Goal: Task Accomplishment & Management: Manage account settings

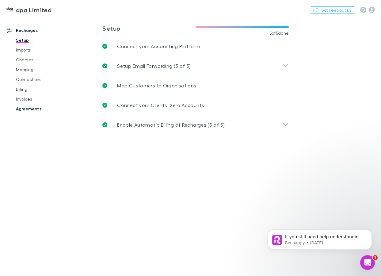
click at [21, 109] on link "Agreements" at bounding box center [43, 109] width 67 height 10
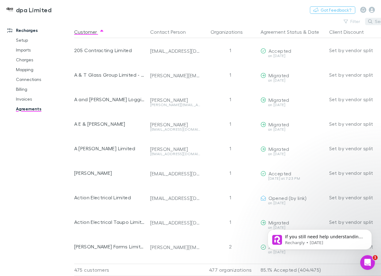
click at [375, 23] on button "Search" at bounding box center [379, 21] width 28 height 7
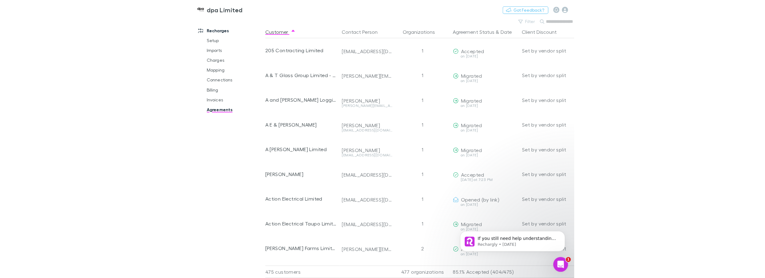
scroll to position [0, 2]
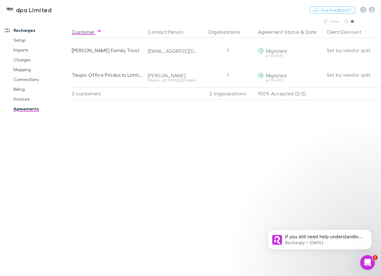
type input "*"
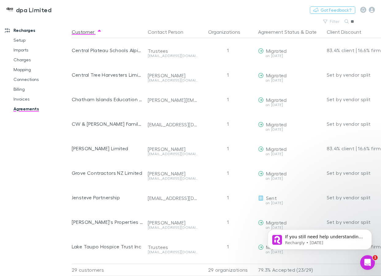
type input "*"
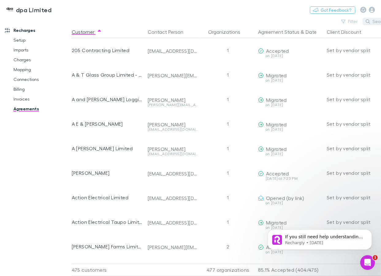
click at [374, 20] on button "Search" at bounding box center [377, 21] width 28 height 7
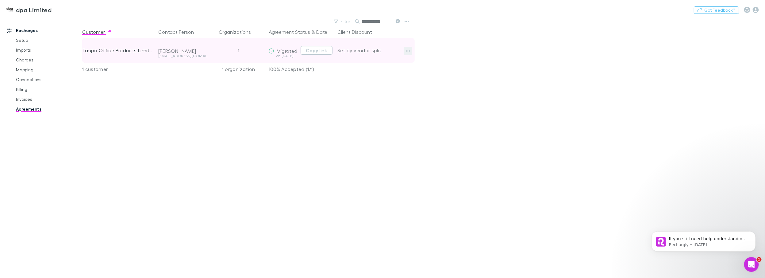
type input "**********"
click at [381, 50] on icon "button" at bounding box center [408, 50] width 4 height 5
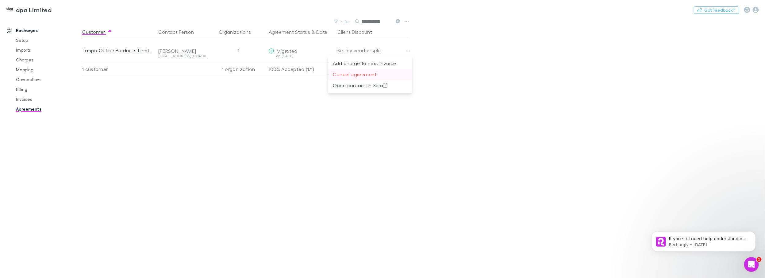
click at [353, 74] on p "Cancel agreement" at bounding box center [370, 74] width 75 height 7
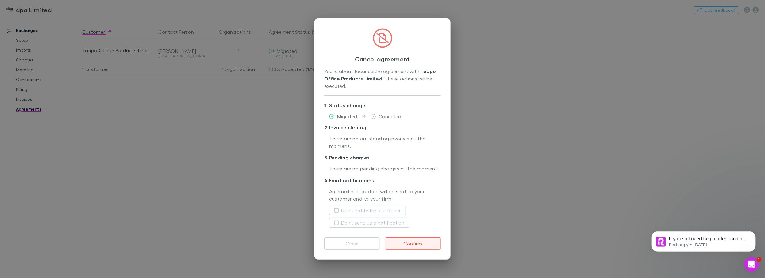
click at [381, 244] on button "Confirm" at bounding box center [413, 243] width 56 height 12
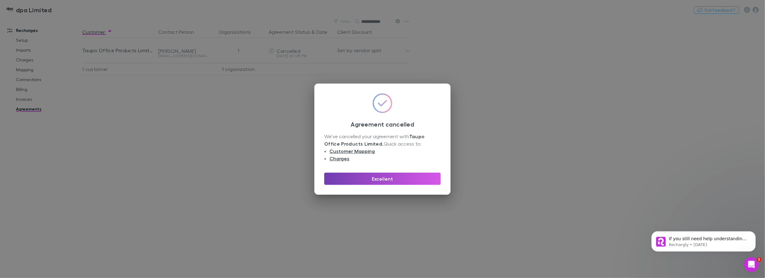
click at [381, 181] on button "Excellent" at bounding box center [382, 178] width 117 height 12
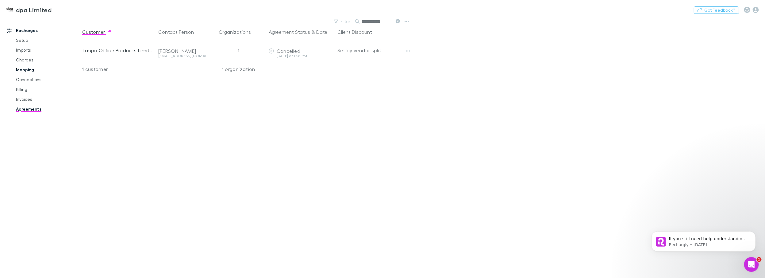
click at [26, 70] on link "Mapping" at bounding box center [47, 70] width 75 height 10
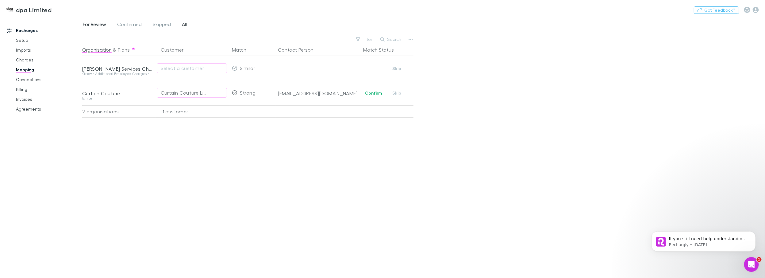
click at [184, 23] on span "All" at bounding box center [184, 25] width 5 height 8
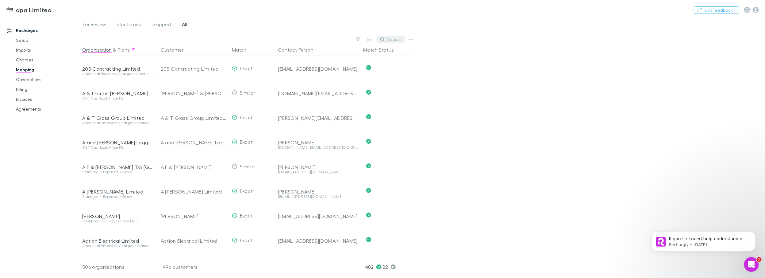
click at [381, 39] on button "Search" at bounding box center [391, 39] width 28 height 7
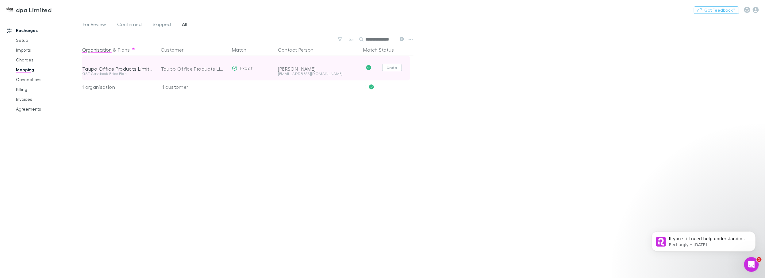
type input "**********"
click at [381, 68] on button "Undo" at bounding box center [392, 67] width 20 height 7
click at [381, 68] on button "Skip" at bounding box center [397, 68] width 20 height 7
click at [28, 61] on link "Charges" at bounding box center [47, 60] width 75 height 10
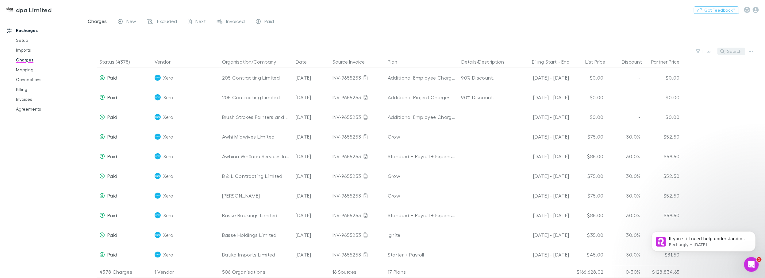
click at [381, 54] on button "Search" at bounding box center [731, 51] width 28 height 7
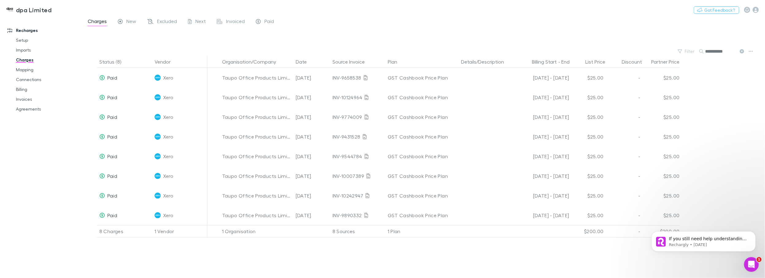
type input "**********"
